Goal: Task Accomplishment & Management: Complete application form

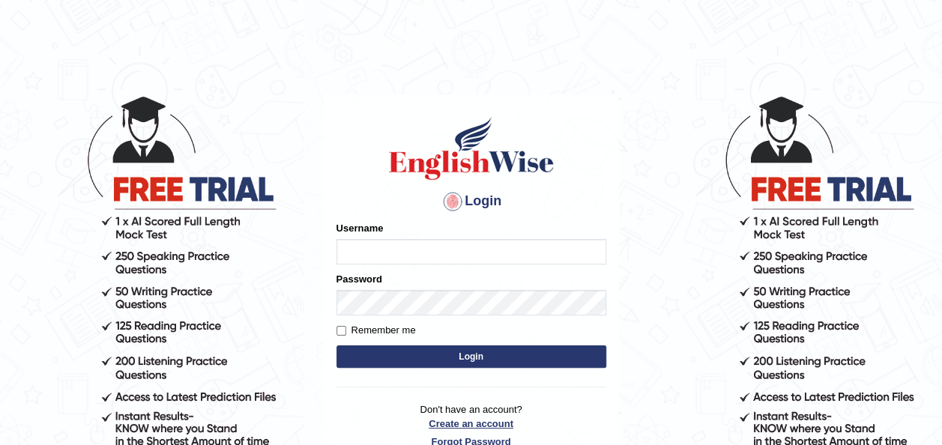
click at [449, 423] on p "Don't have an account? Create an account Forgot Password" at bounding box center [471, 425] width 270 height 46
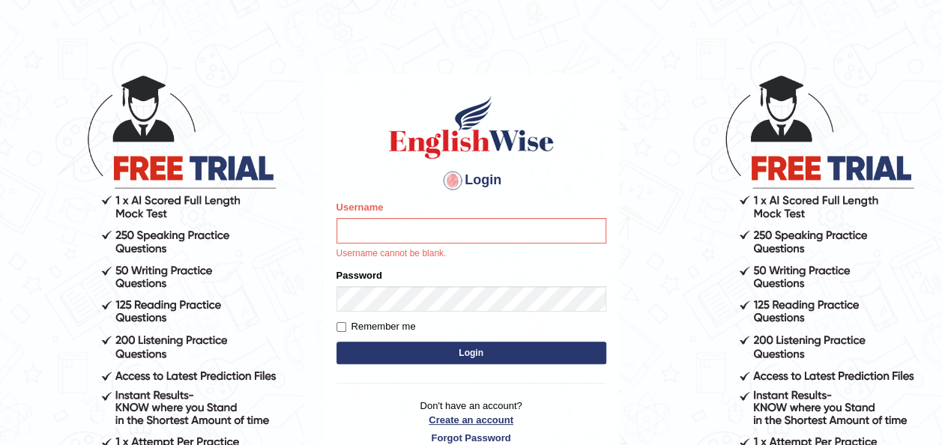
scroll to position [30, 0]
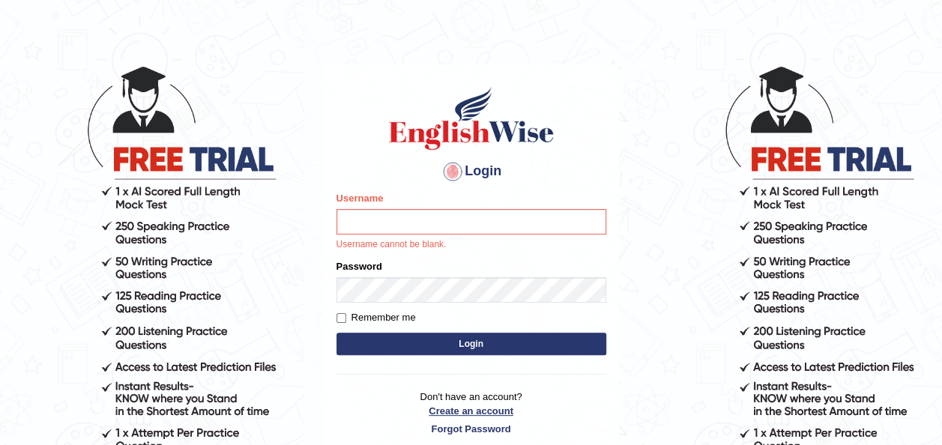
click at [473, 408] on link "Create an account" at bounding box center [471, 411] width 270 height 14
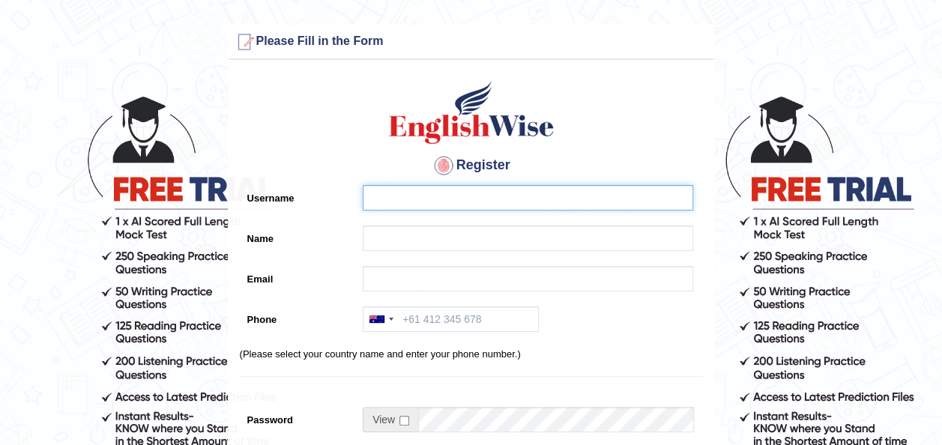
click at [401, 193] on input "Username" at bounding box center [528, 197] width 330 height 25
type input "nielhp143"
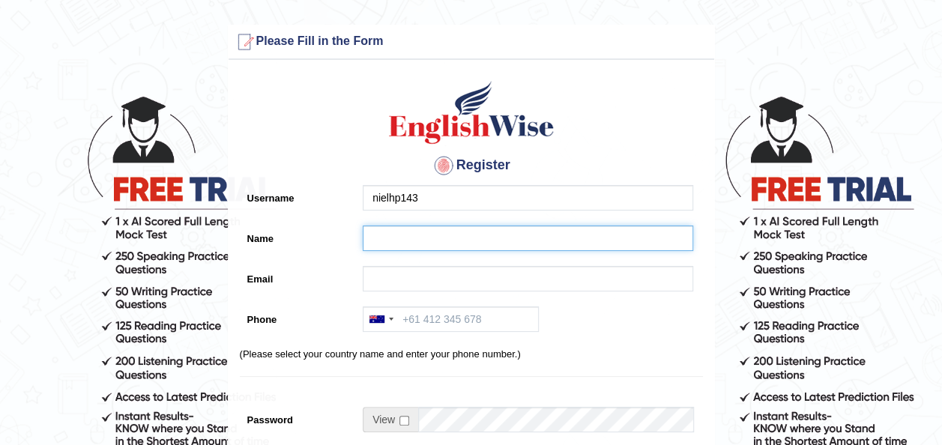
click at [387, 243] on input "Name" at bounding box center [528, 237] width 330 height 25
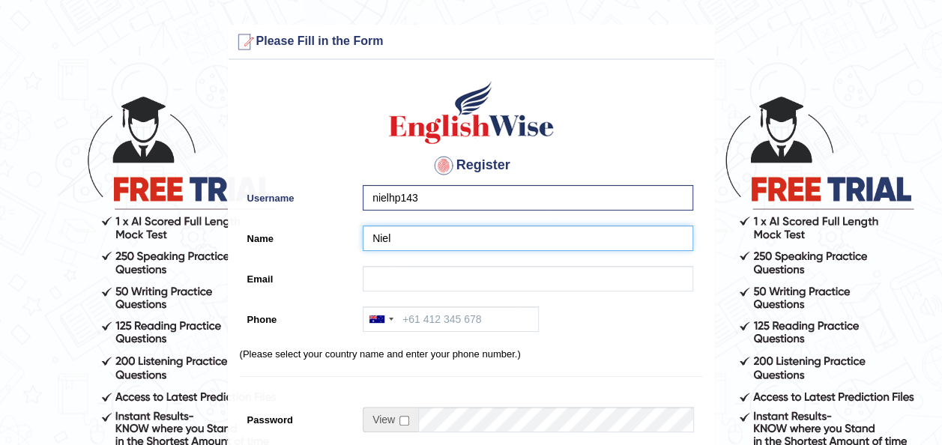
type input "Niel"
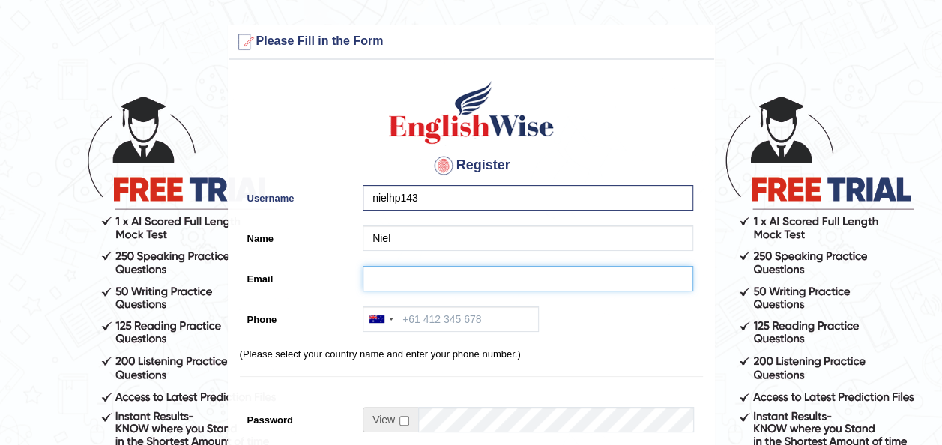
click at [388, 279] on input "Email" at bounding box center [528, 278] width 330 height 25
type input "[EMAIL_ADDRESS][DOMAIN_NAME]"
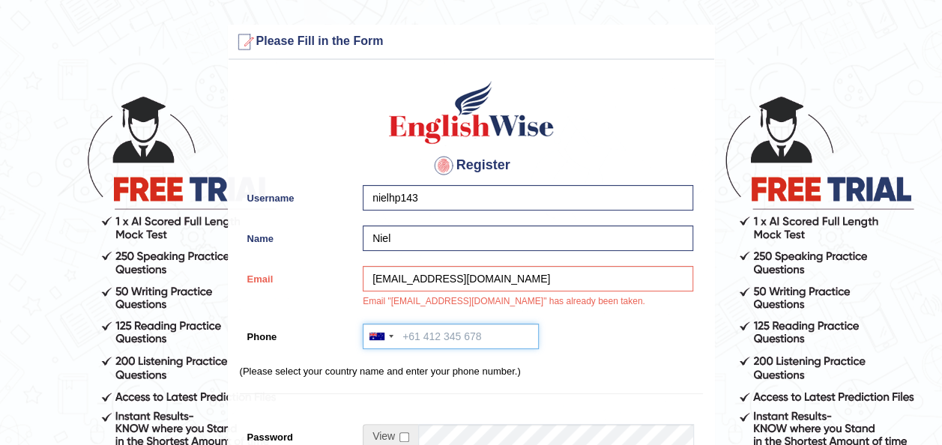
click at [434, 334] on input "Phone" at bounding box center [451, 336] width 176 height 25
